Goal: Information Seeking & Learning: Learn about a topic

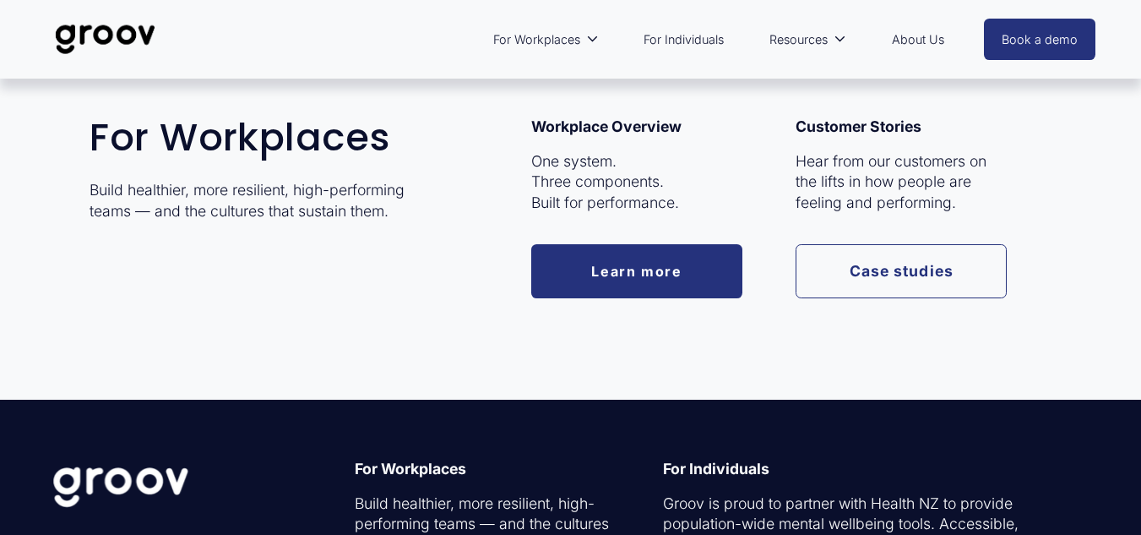
click at [587, 263] on link "Learn more" at bounding box center [636, 271] width 211 height 54
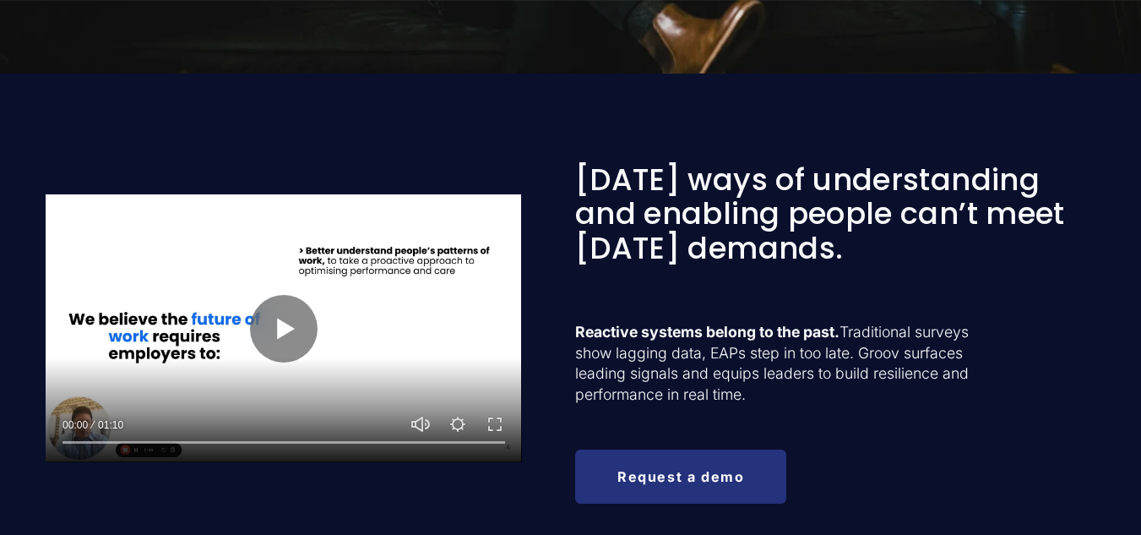
scroll to position [626, 0]
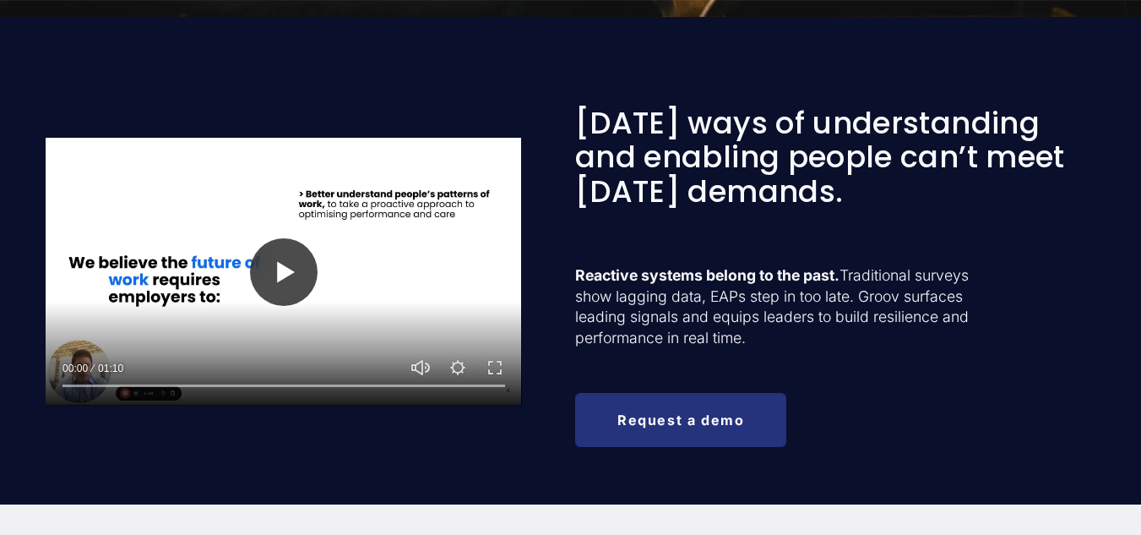
click at [298, 265] on button "Play" at bounding box center [284, 272] width 68 height 68
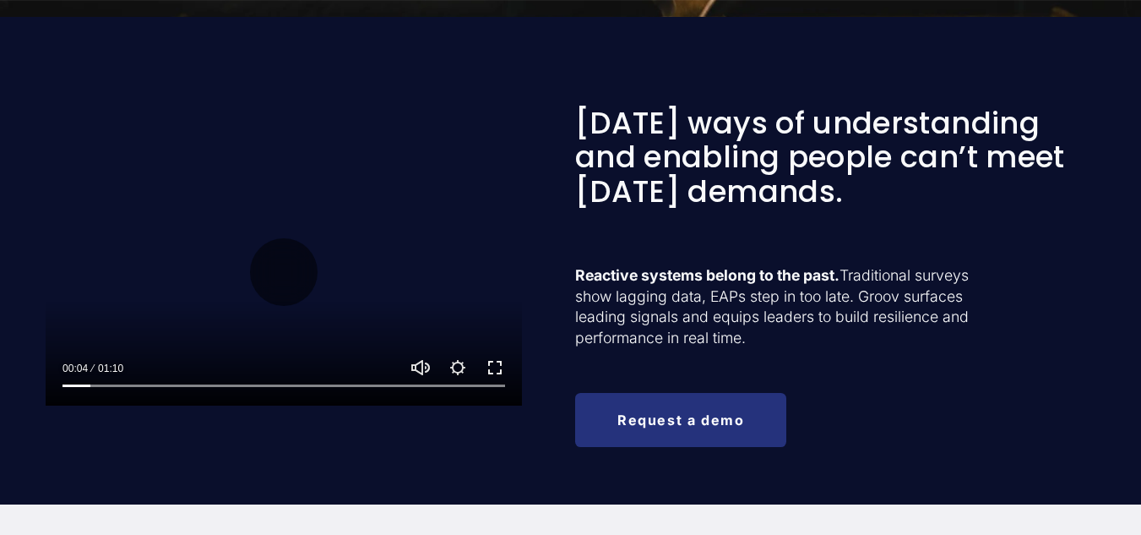
click at [495, 373] on button "Exit fullscreen Enter fullscreen" at bounding box center [495, 367] width 20 height 20
click at [275, 272] on button "Play" at bounding box center [284, 272] width 68 height 68
type input "99.56"
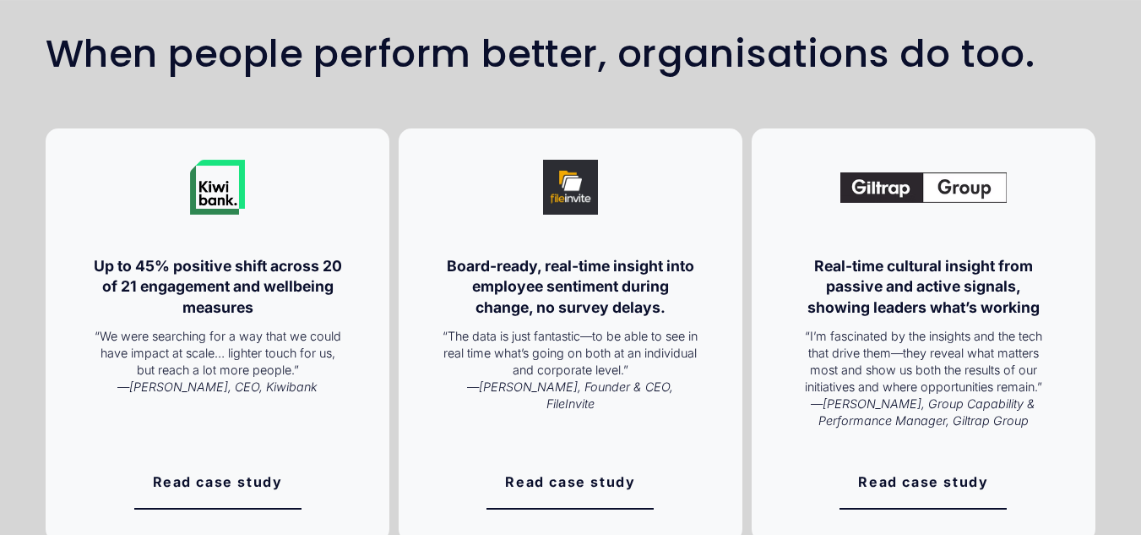
scroll to position [2931, 0]
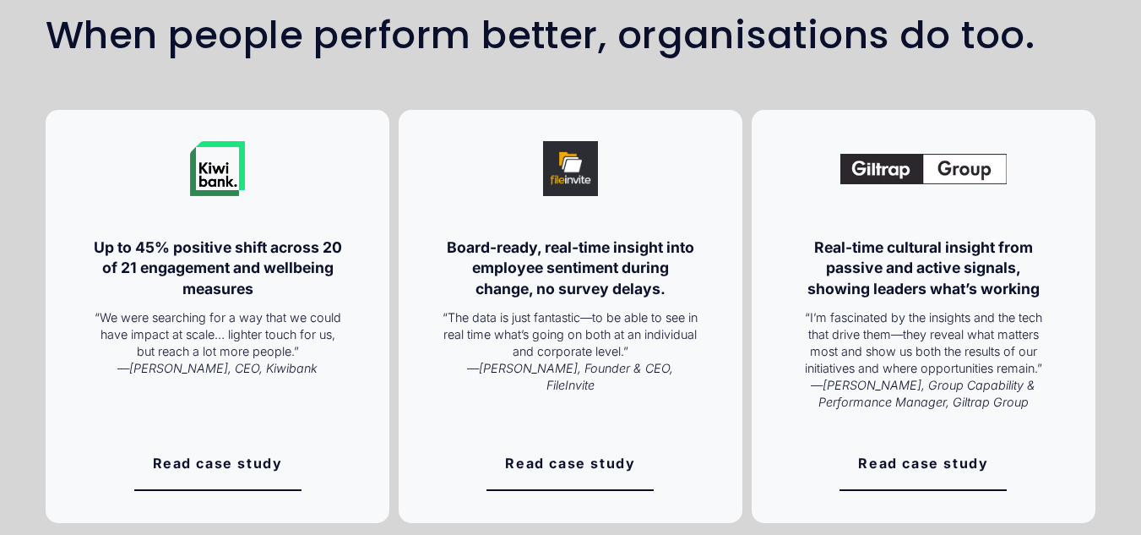
click at [209, 482] on link "Read case study" at bounding box center [217, 463] width 167 height 54
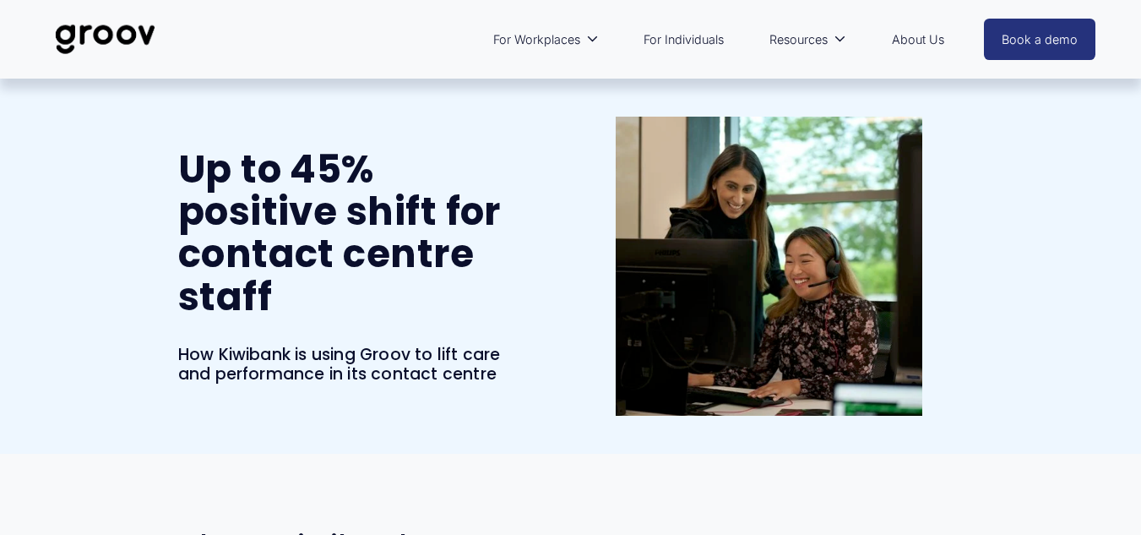
scroll to position [8, 0]
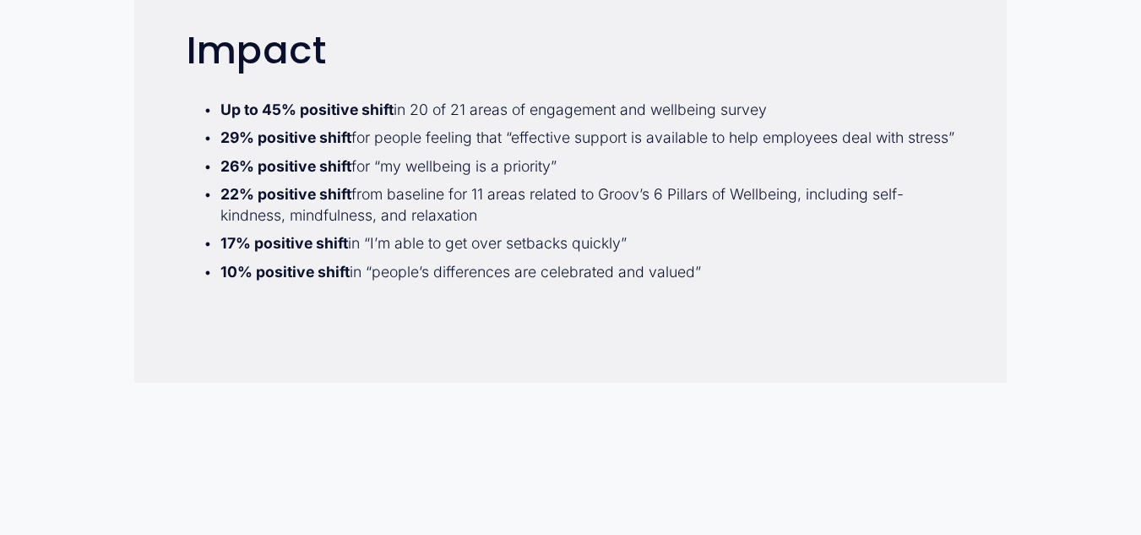
scroll to position [1700, 0]
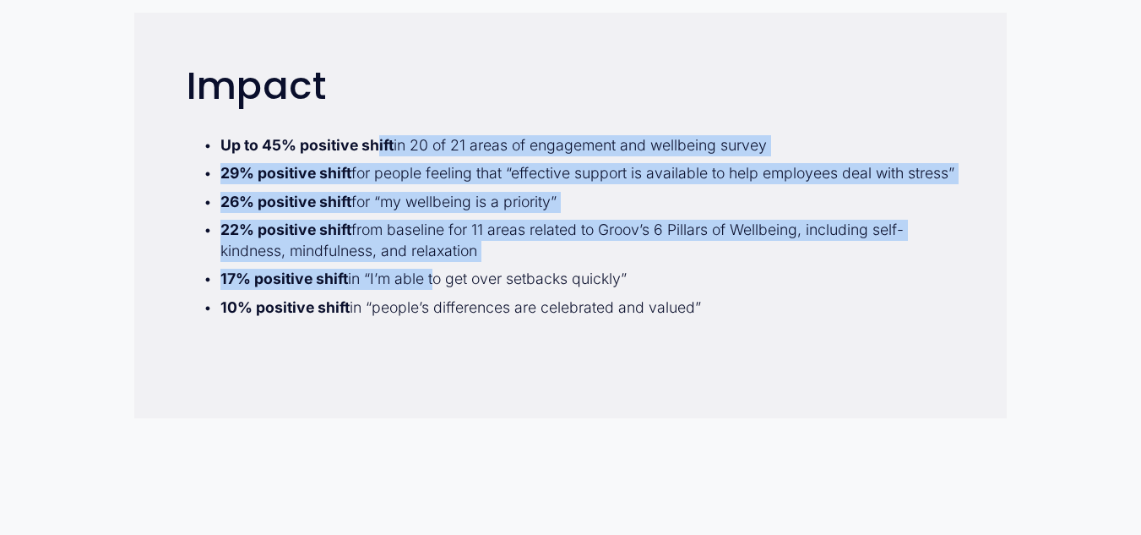
drag, startPoint x: 376, startPoint y: 144, endPoint x: 431, endPoint y: 296, distance: 161.9
click at [431, 296] on div "Impact Up to 45% positive shift in 20 of 21 areas of engagement and wellbeing s…" at bounding box center [571, 191] width 768 height 252
click at [431, 296] on ul "Up to 45% positive shift in 20 of 21 areas of engagement and wellbeing survey 2…" at bounding box center [571, 226] width 768 height 183
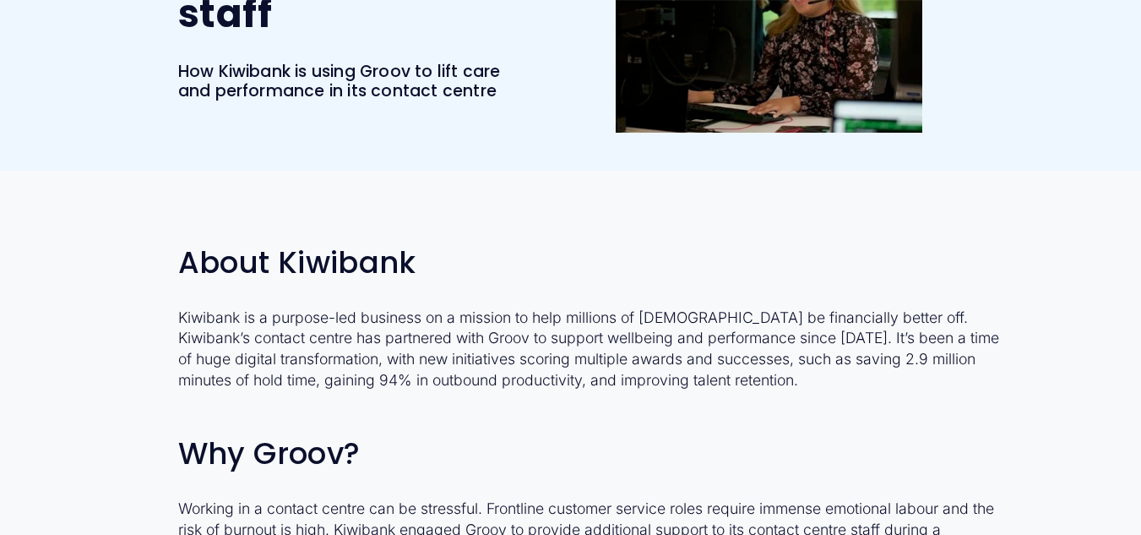
scroll to position [0, 0]
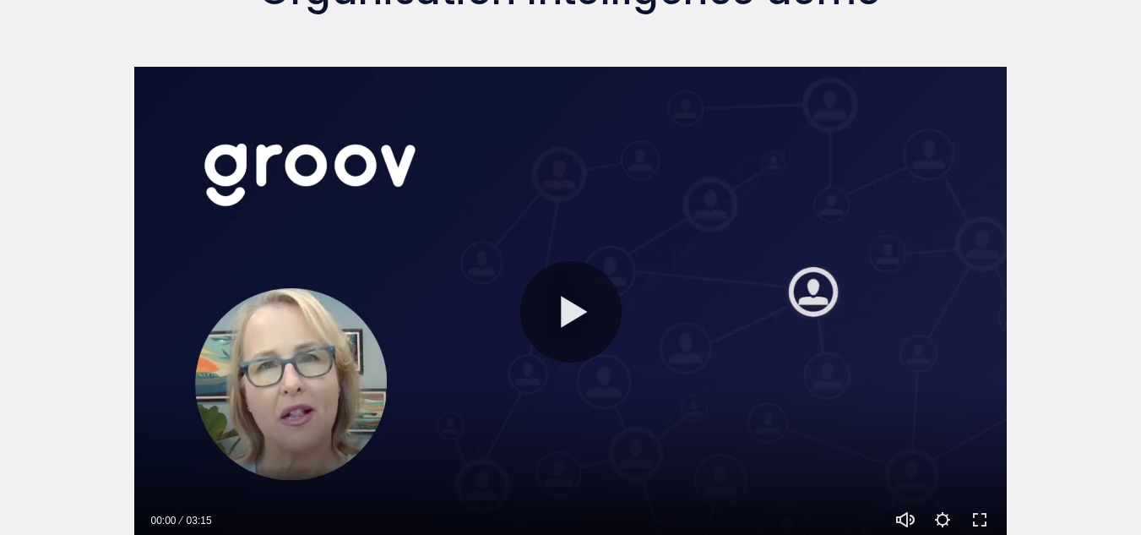
scroll to position [285, 0]
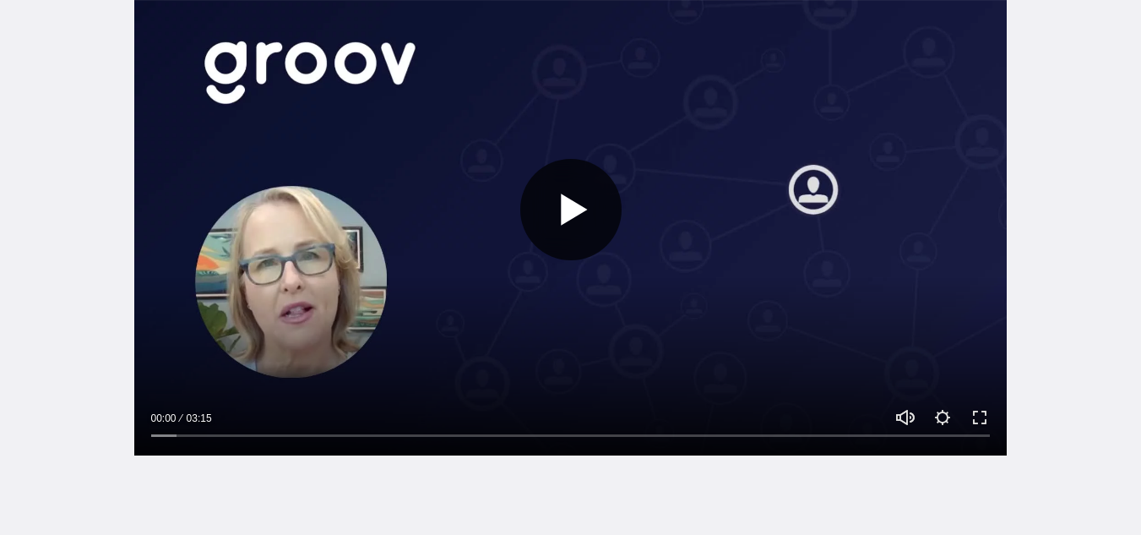
click at [574, 198] on button "Play" at bounding box center [570, 209] width 101 height 101
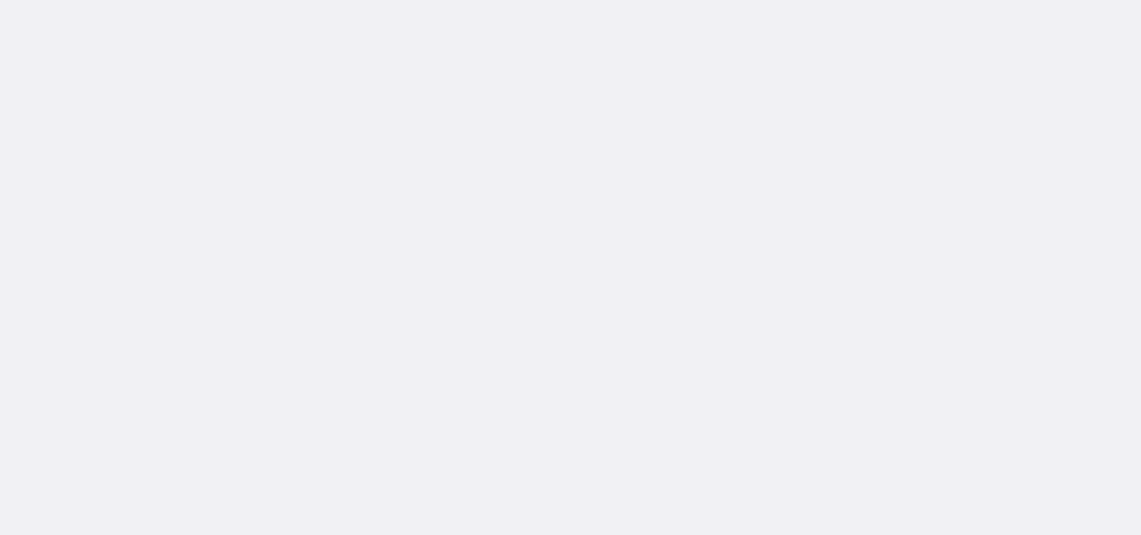
scroll to position [236, 0]
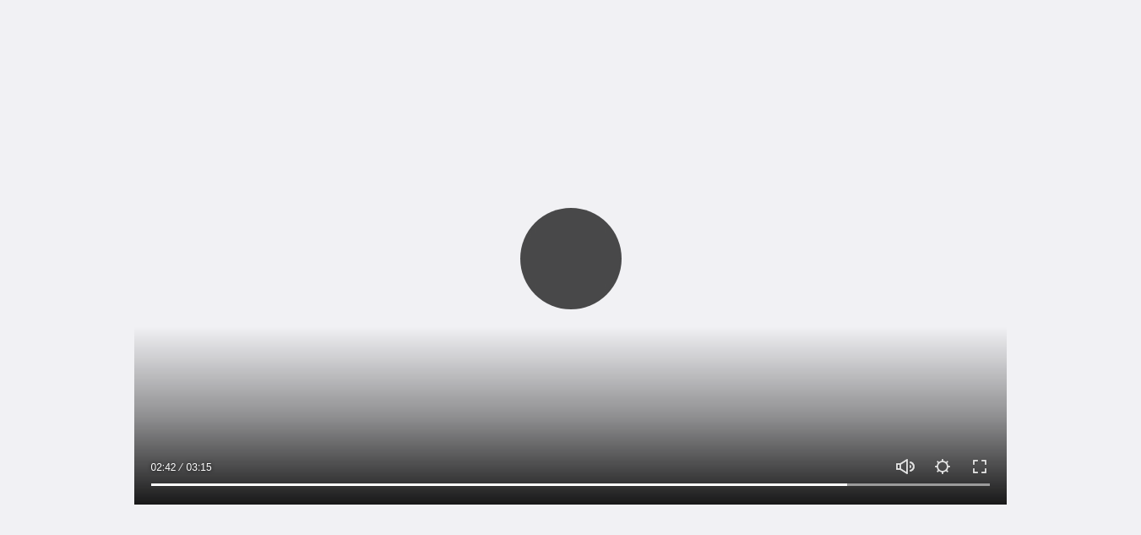
click at [568, 258] on button "Play" at bounding box center [570, 258] width 101 height 101
click at [580, 258] on button "Play" at bounding box center [570, 258] width 101 height 101
click at [569, 250] on button "Play" at bounding box center [570, 258] width 101 height 101
type input "99.84"
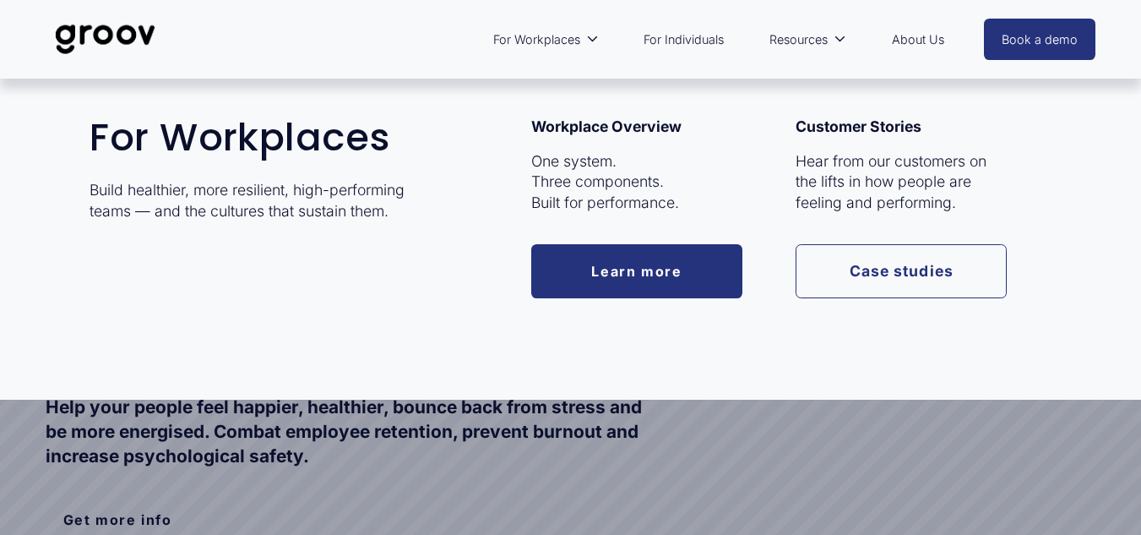
select select "NZ"
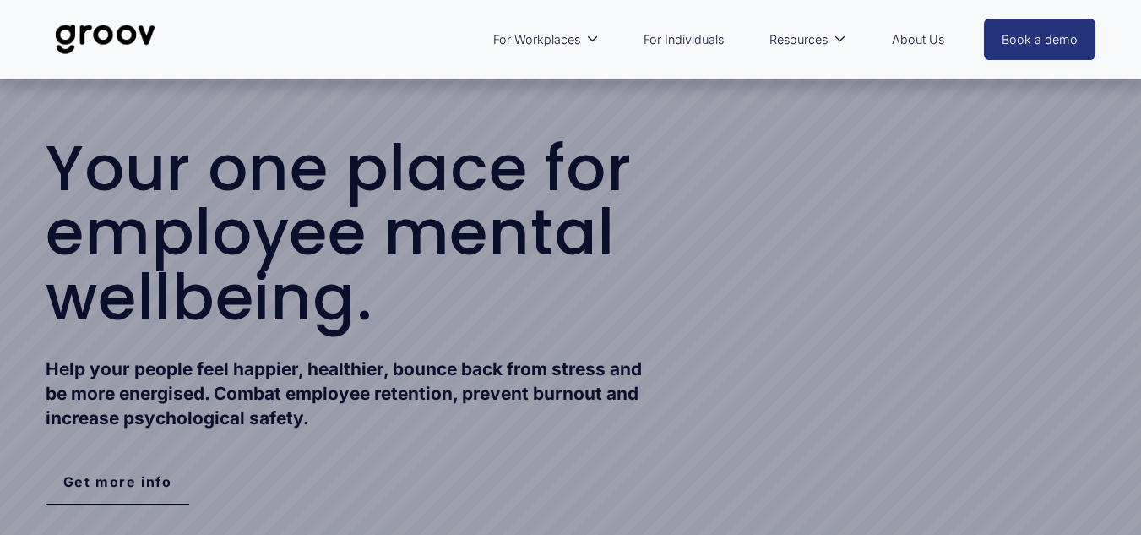
scroll to position [62, 0]
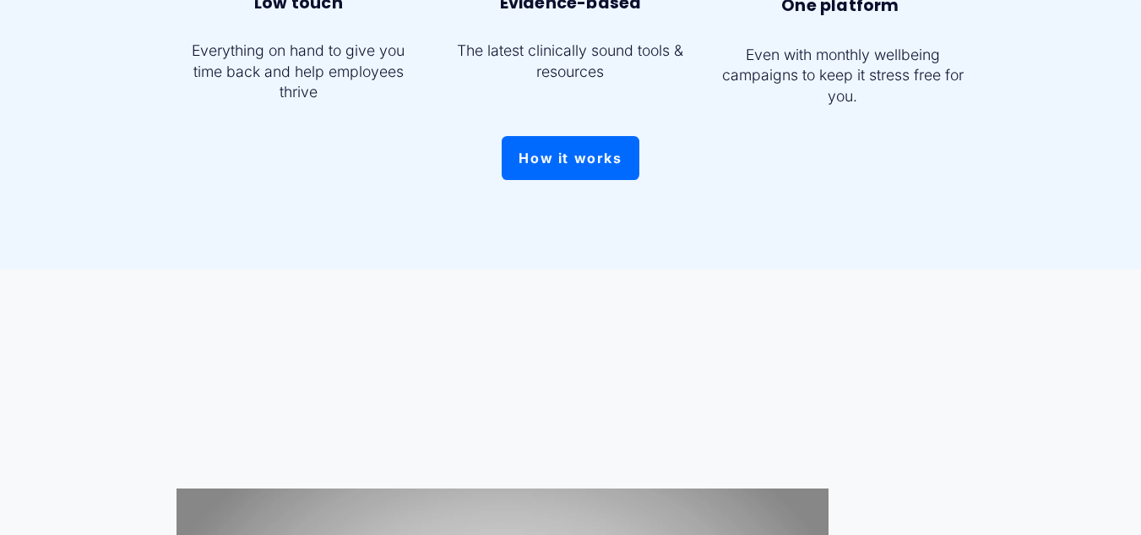
scroll to position [1232, 0]
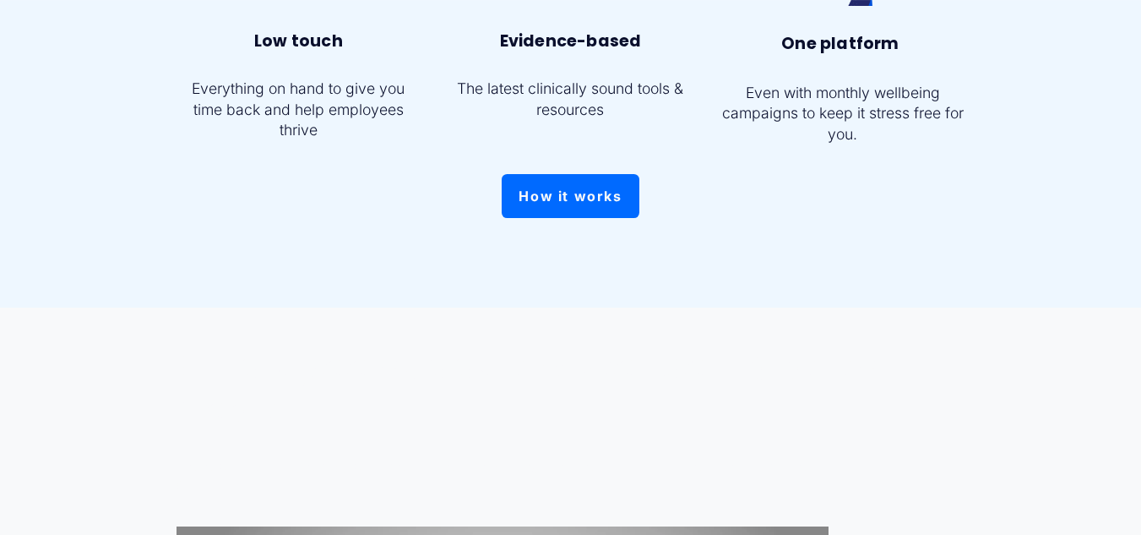
click at [600, 204] on link "How it works" at bounding box center [571, 196] width 138 height 44
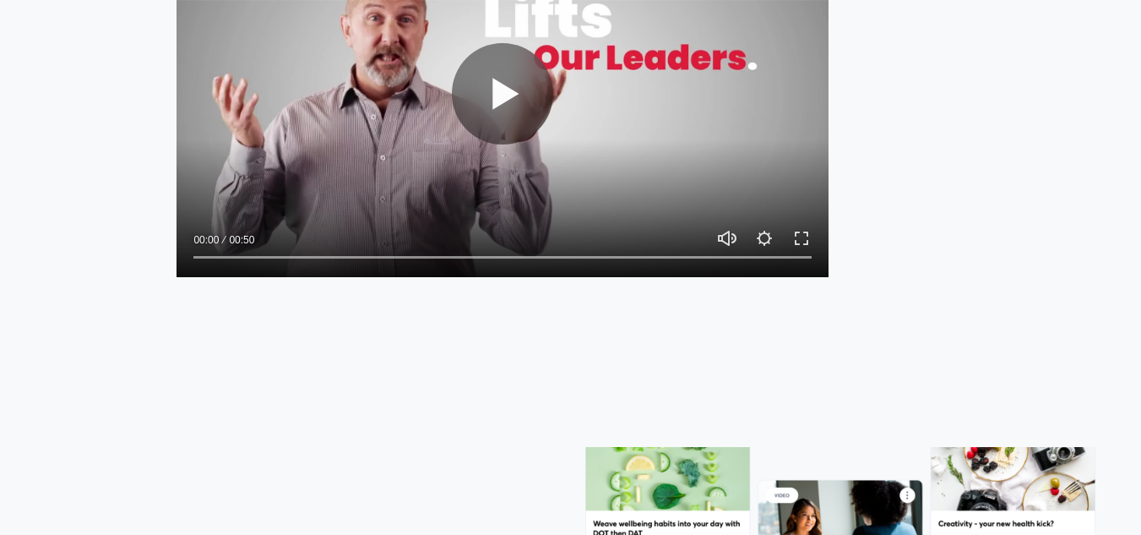
scroll to position [1822, 0]
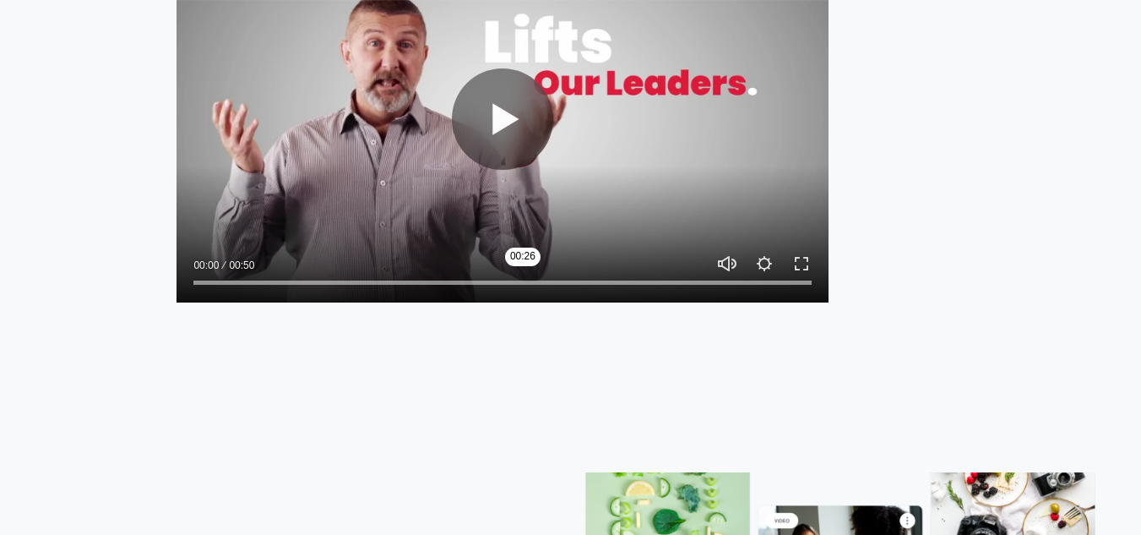
type input "53.34"
click at [523, 287] on input "Seek" at bounding box center [501, 282] width 617 height 12
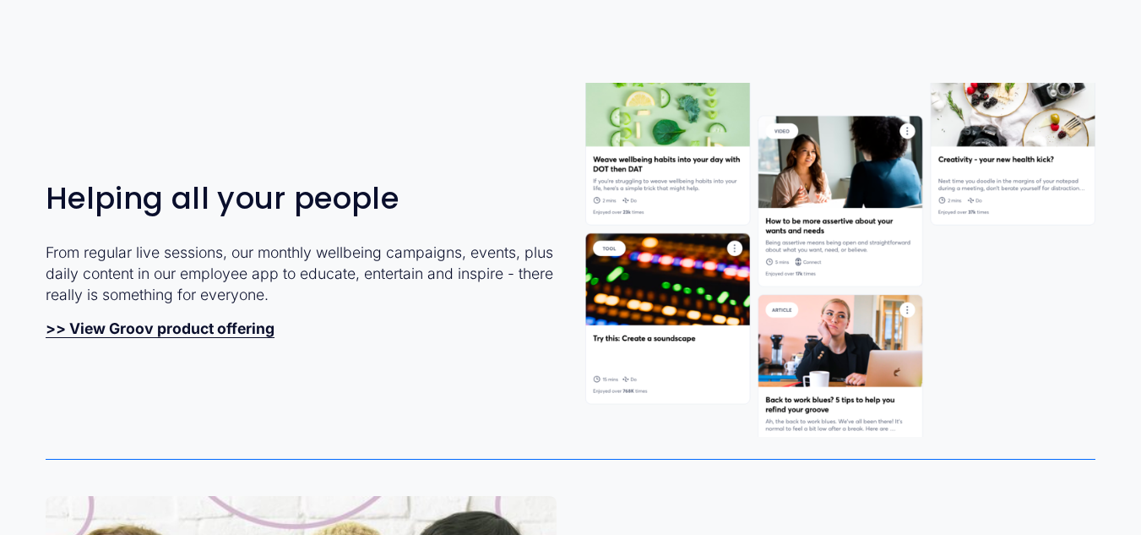
scroll to position [2187, 0]
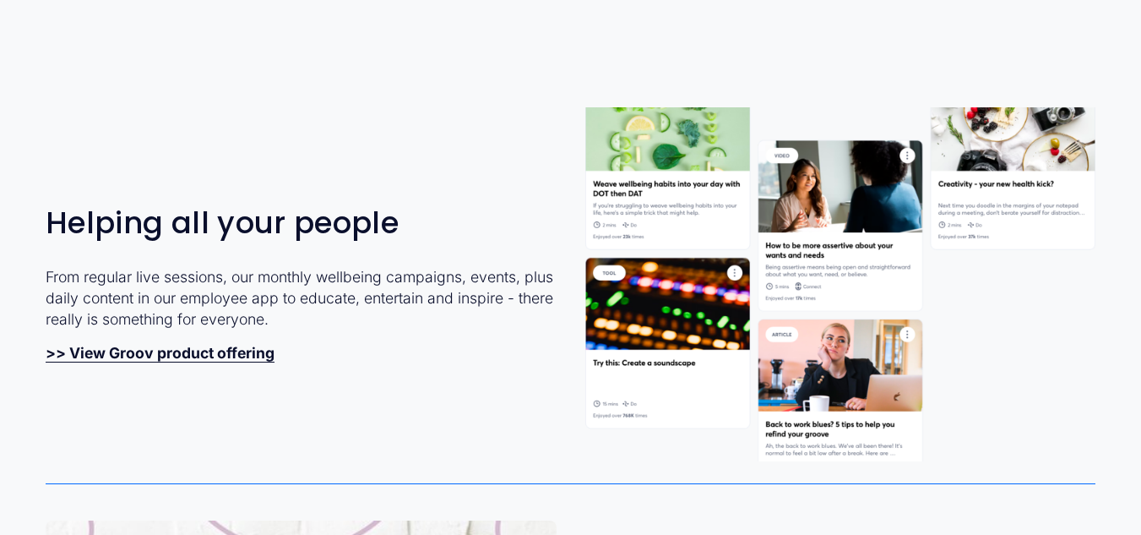
click at [225, 361] on strong ">> View Groov product offering" at bounding box center [160, 353] width 229 height 18
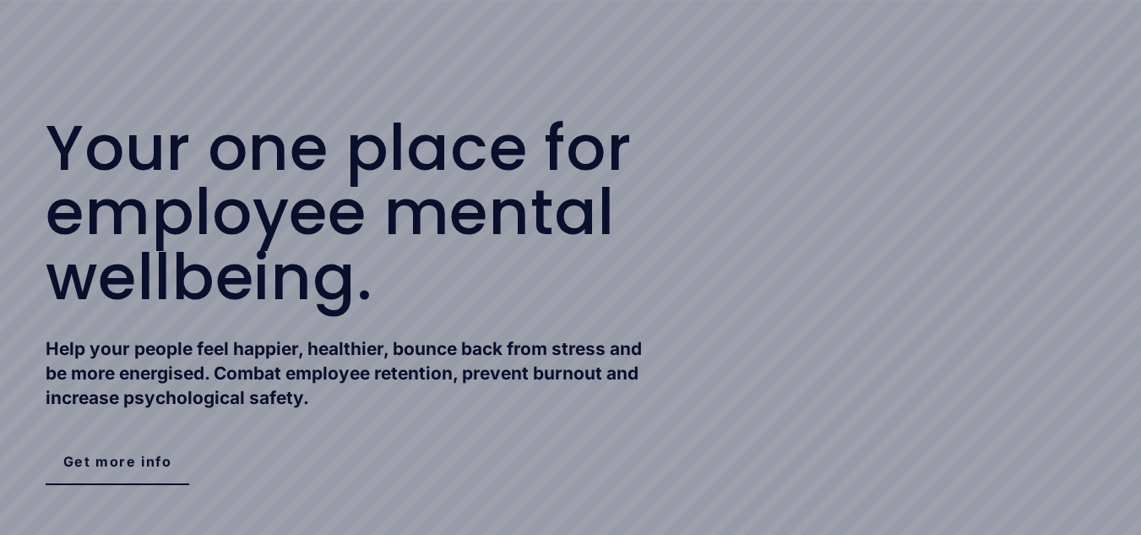
scroll to position [0, 0]
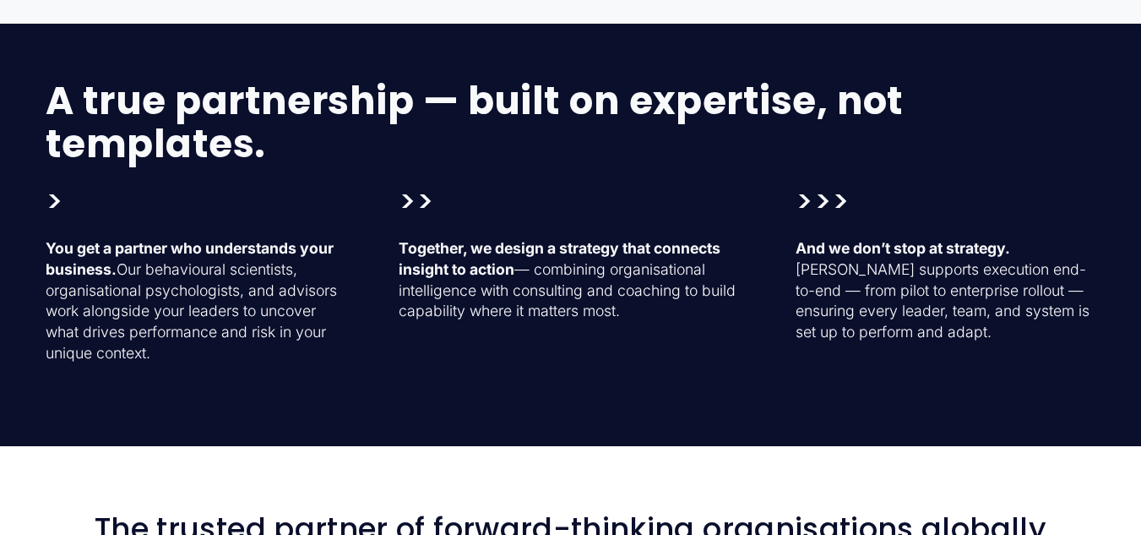
scroll to position [2203, 0]
